Goal: Book appointment/travel/reservation

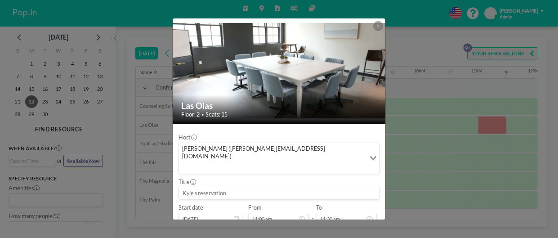
scroll to position [84, 0]
click at [376, 27] on button at bounding box center [378, 26] width 10 height 10
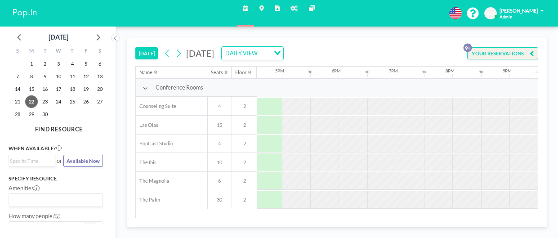
scroll to position [0, 942]
click at [180, 53] on icon at bounding box center [178, 53] width 7 height 11
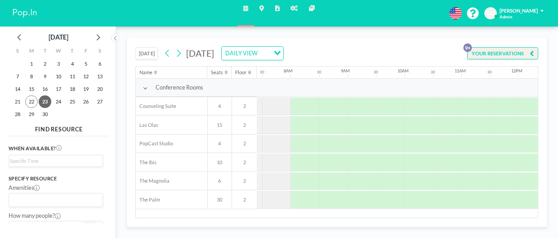
scroll to position [0, 431]
click at [173, 48] on button at bounding box center [178, 53] width 11 height 11
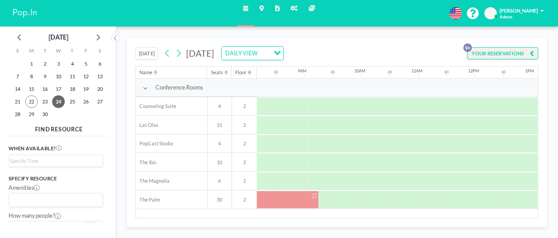
scroll to position [0, 464]
click at [289, 203] on div at bounding box center [283, 200] width 71 height 18
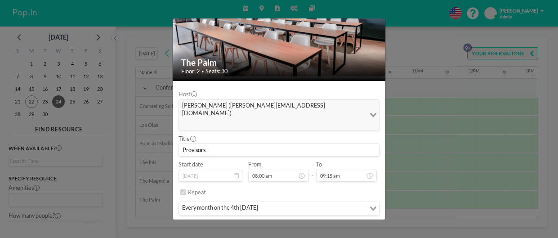
scroll to position [44, 0]
click at [395, 13] on div "The Palm Floor: 2 • Seats: 30 Host [PERSON_NAME] ([PERSON_NAME][EMAIL_ADDRESS][…" at bounding box center [279, 119] width 558 height 238
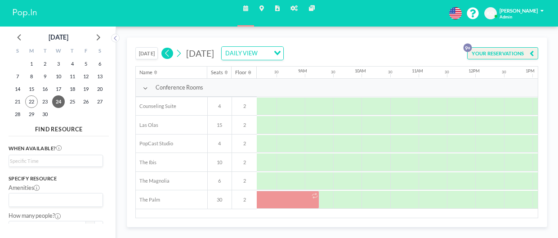
click at [170, 52] on icon at bounding box center [167, 53] width 7 height 11
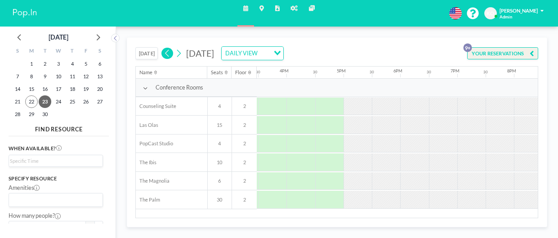
scroll to position [0, 880]
click at [180, 55] on icon at bounding box center [179, 52] width 4 height 7
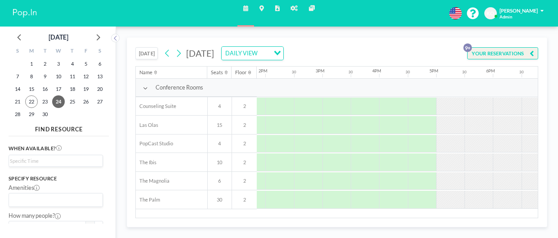
scroll to position [0, 797]
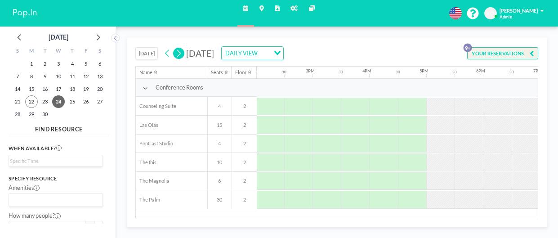
click at [178, 50] on icon at bounding box center [178, 53] width 7 height 11
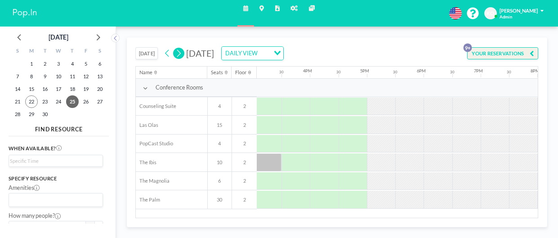
scroll to position [0, 859]
click at [184, 51] on button at bounding box center [178, 53] width 11 height 11
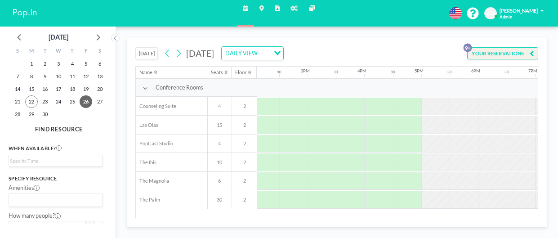
scroll to position [0, 804]
